Goal: Task Accomplishment & Management: Use online tool/utility

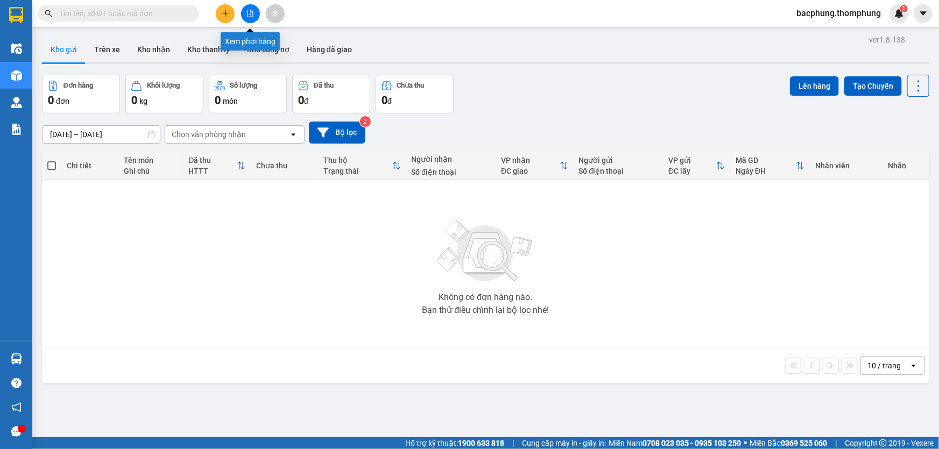
click at [252, 11] on icon "file-add" at bounding box center [250, 14] width 8 height 8
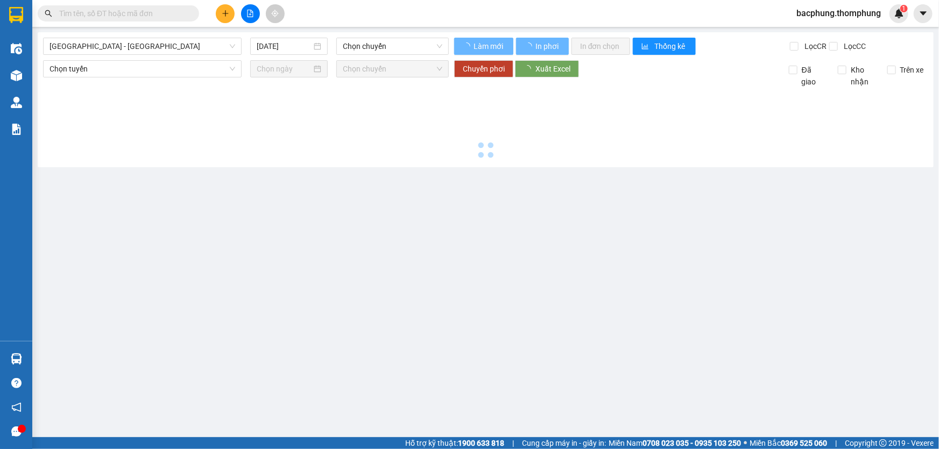
click at [253, 12] on icon "file-add" at bounding box center [250, 14] width 8 height 8
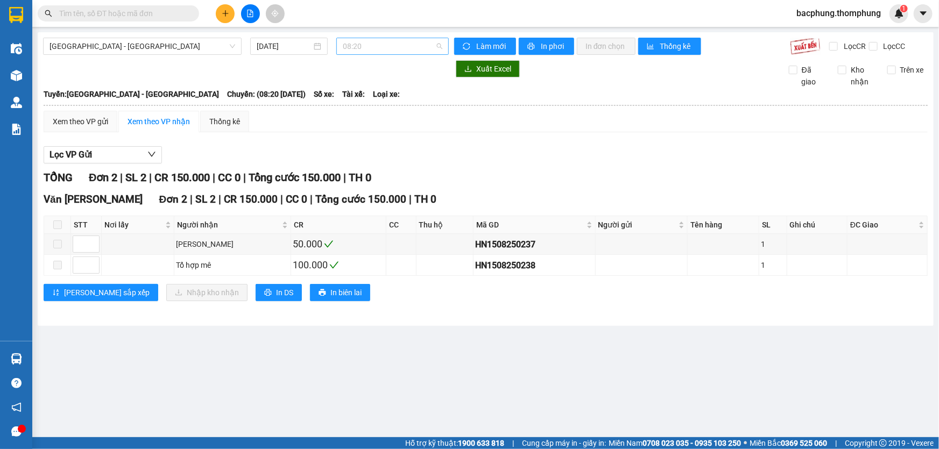
click at [377, 46] on span "08:20" at bounding box center [393, 46] width 100 height 16
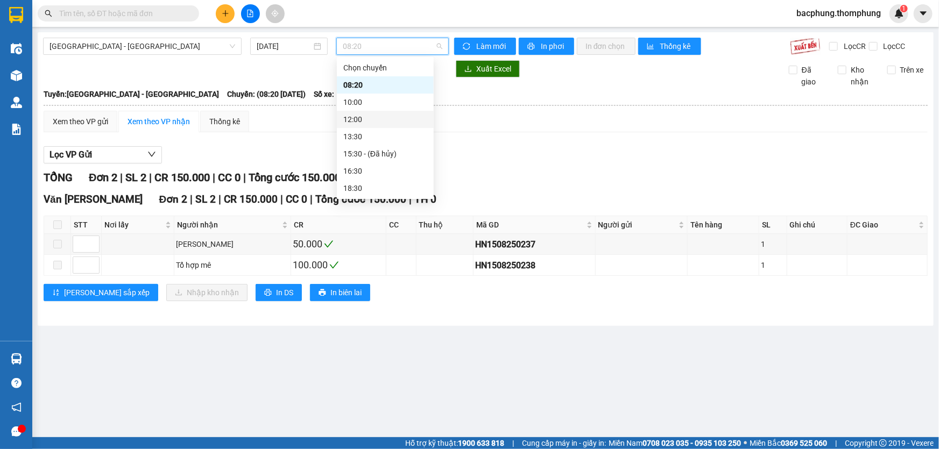
click at [383, 113] on div "12:00" at bounding box center [385, 119] width 97 height 17
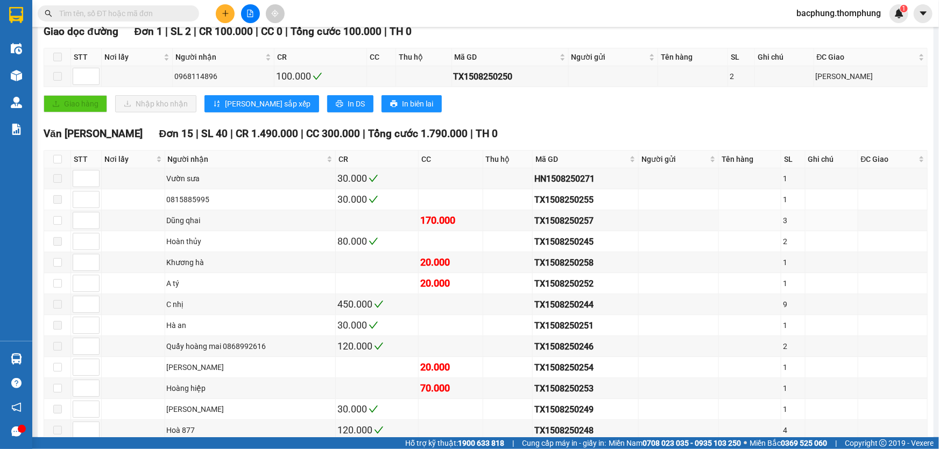
scroll to position [22, 0]
